Goal: Transaction & Acquisition: Obtain resource

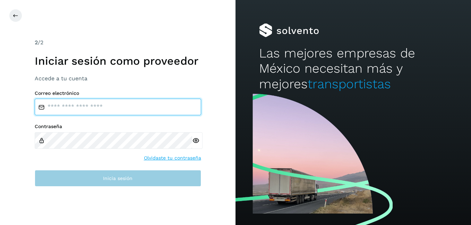
type input "**********"
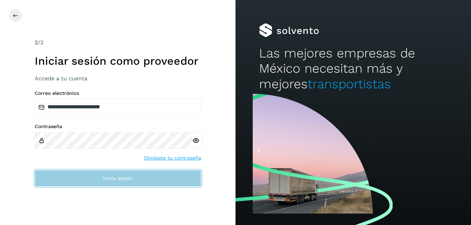
click at [114, 181] on span "Inicia sesión" at bounding box center [117, 178] width 29 height 5
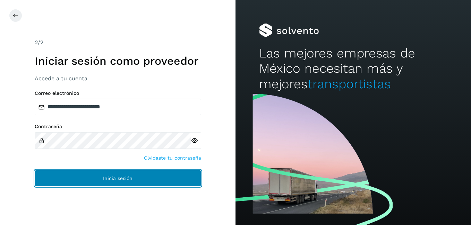
click at [117, 180] on span "Inicia sesión" at bounding box center [117, 178] width 29 height 5
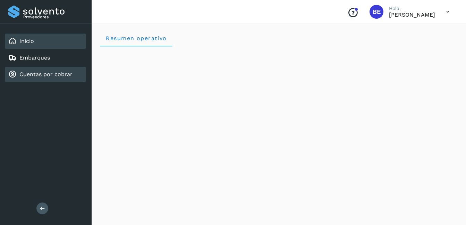
click at [41, 73] on link "Cuentas por cobrar" at bounding box center [45, 74] width 53 height 7
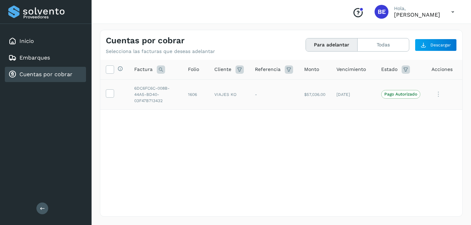
click at [437, 94] on icon at bounding box center [438, 94] width 14 height 14
click at [287, 130] on div at bounding box center [235, 112] width 471 height 225
click at [286, 70] on icon at bounding box center [289, 70] width 8 height 8
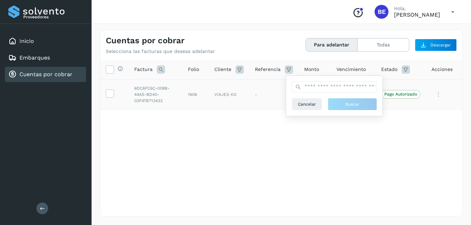
click at [232, 135] on div "Selecciona todas las facturas disponibles para adelanto Factura Folio Cliente R…" at bounding box center [281, 124] width 362 height 128
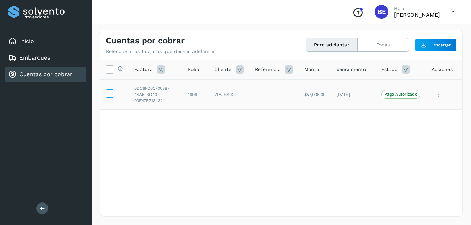
click at [109, 91] on icon at bounding box center [109, 92] width 7 height 7
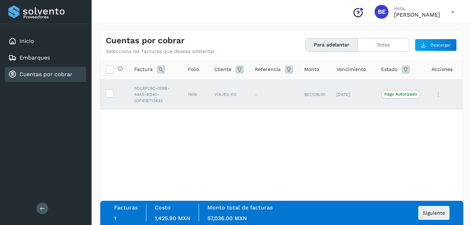
click at [176, 147] on div "Selecciona todas las facturas disponibles para adelanto Factura Folio Cliente R…" at bounding box center [281, 124] width 362 height 128
click at [433, 215] on span "Siguiente" at bounding box center [434, 213] width 22 height 5
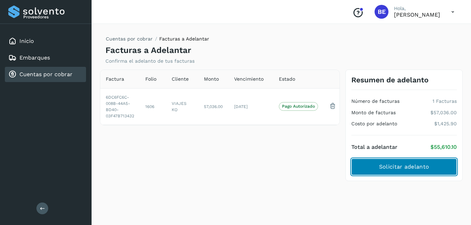
click at [408, 166] on span "Solicitar adelanto" at bounding box center [404, 167] width 50 height 8
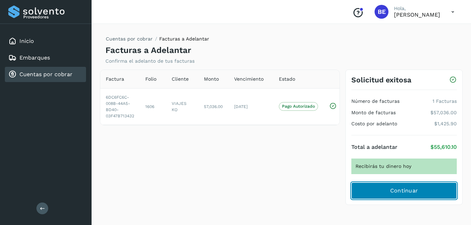
click at [401, 190] on span "Continuar" at bounding box center [404, 191] width 28 height 8
